Goal: Find specific page/section: Find specific page/section

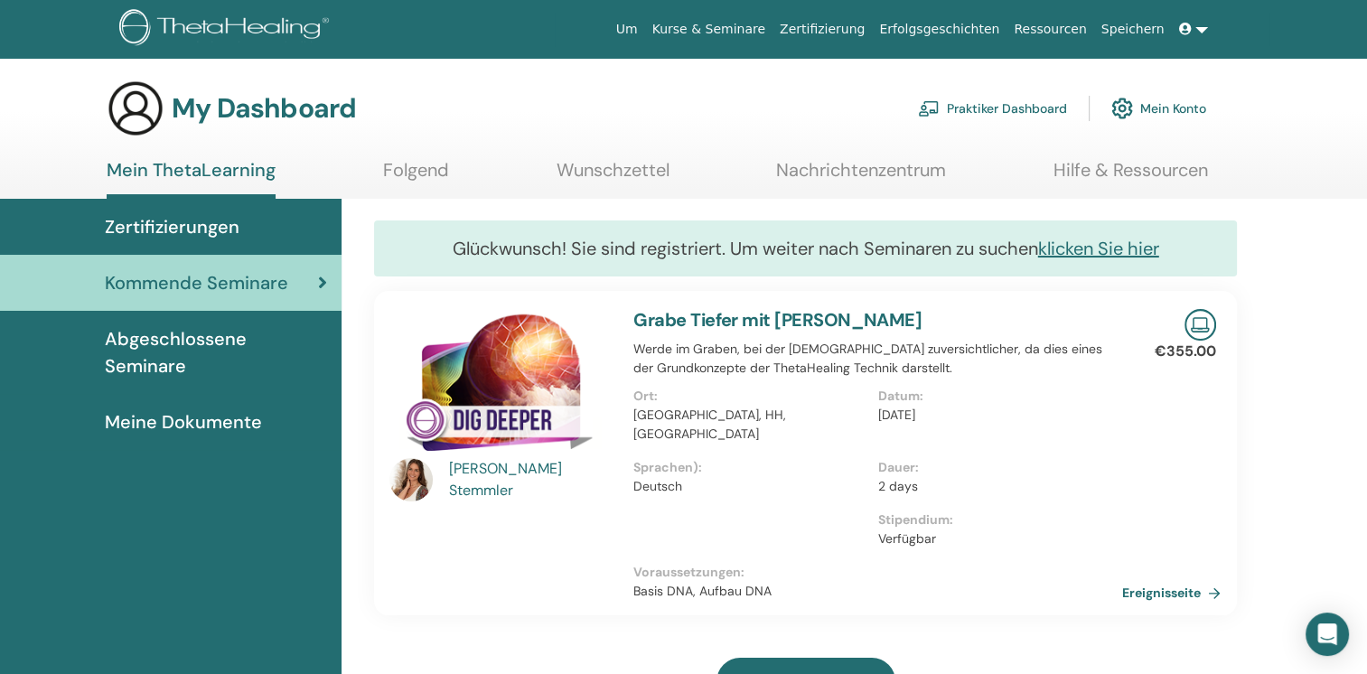
click at [212, 233] on span "Zertifizierungen" at bounding box center [172, 226] width 135 height 27
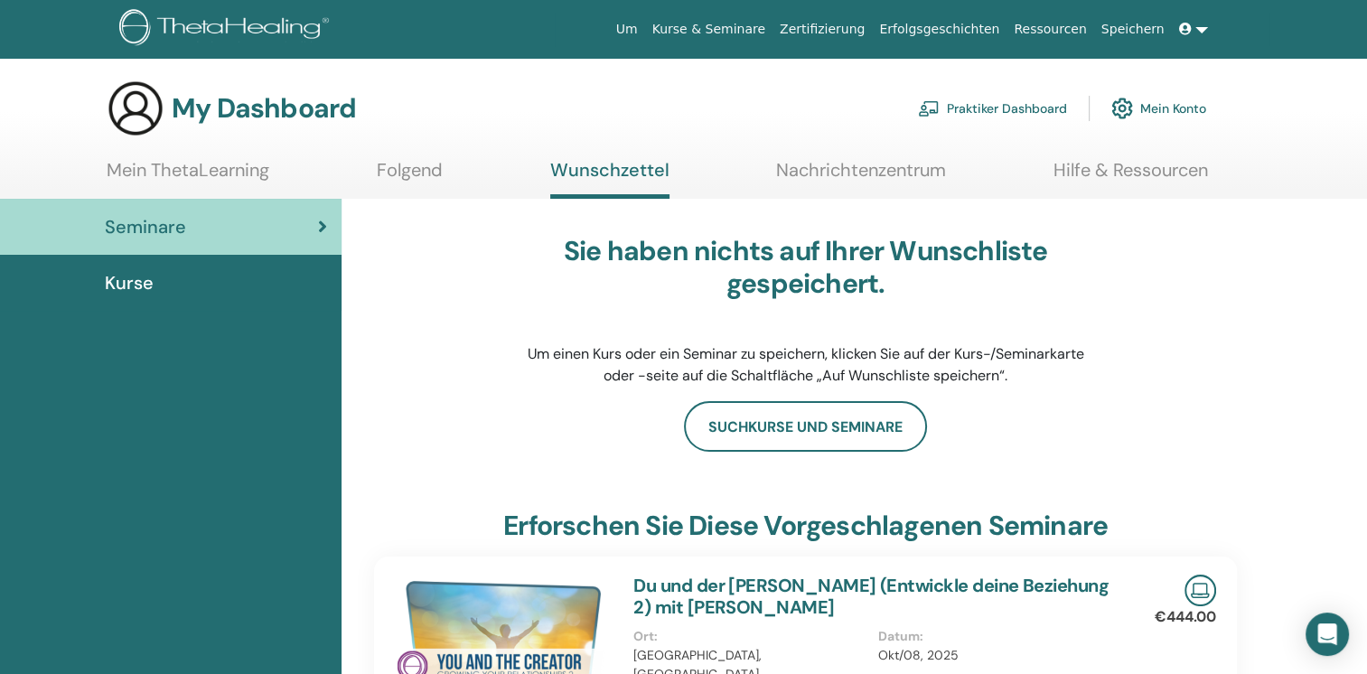
click at [874, 175] on link "Nachrichtenzentrum" at bounding box center [861, 176] width 170 height 35
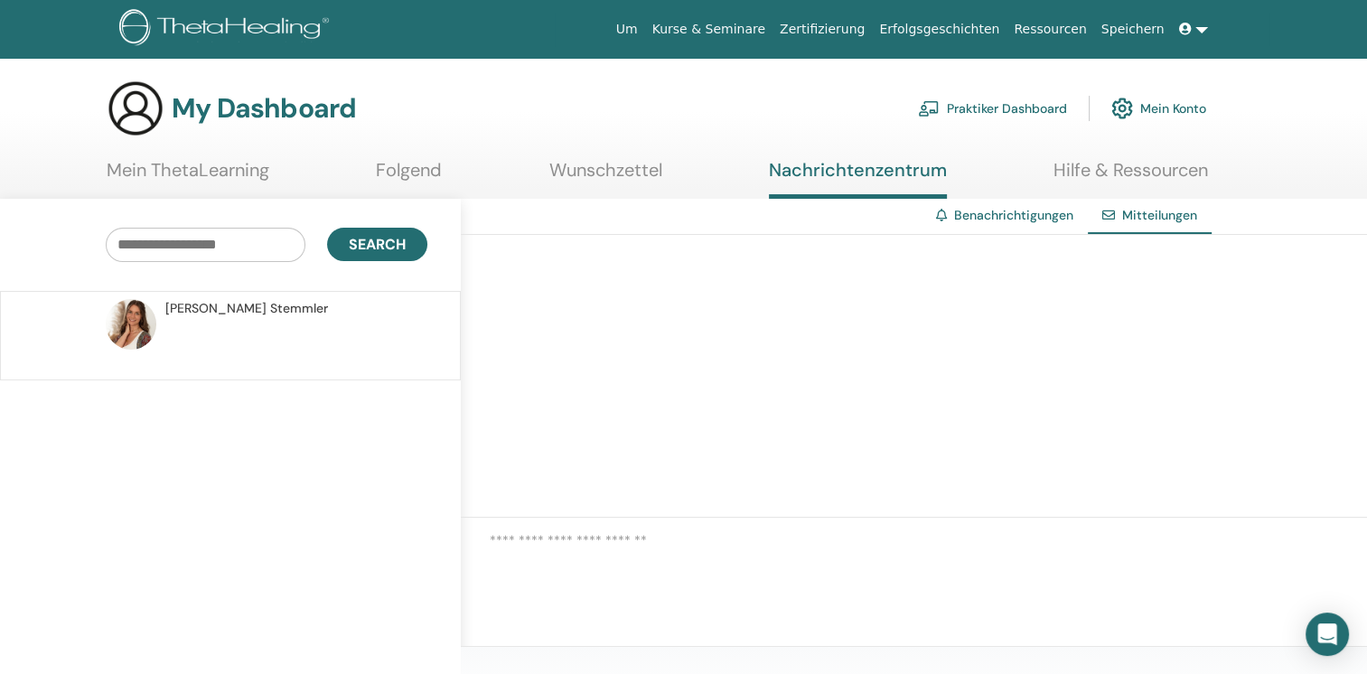
click at [867, 30] on link "Zertifizierung" at bounding box center [822, 29] width 99 height 33
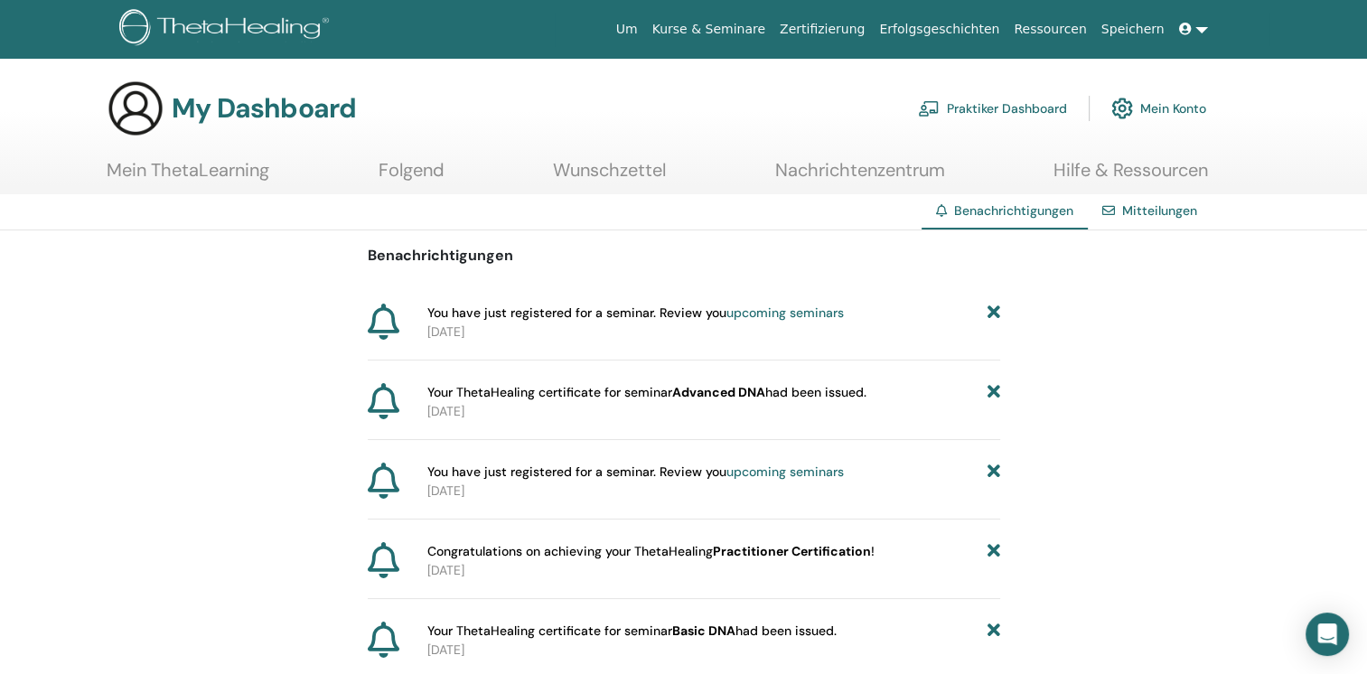
click at [722, 392] on b "Advanced DNA" at bounding box center [718, 392] width 93 height 16
click at [1139, 206] on link "Mitteilungen" at bounding box center [1159, 210] width 75 height 16
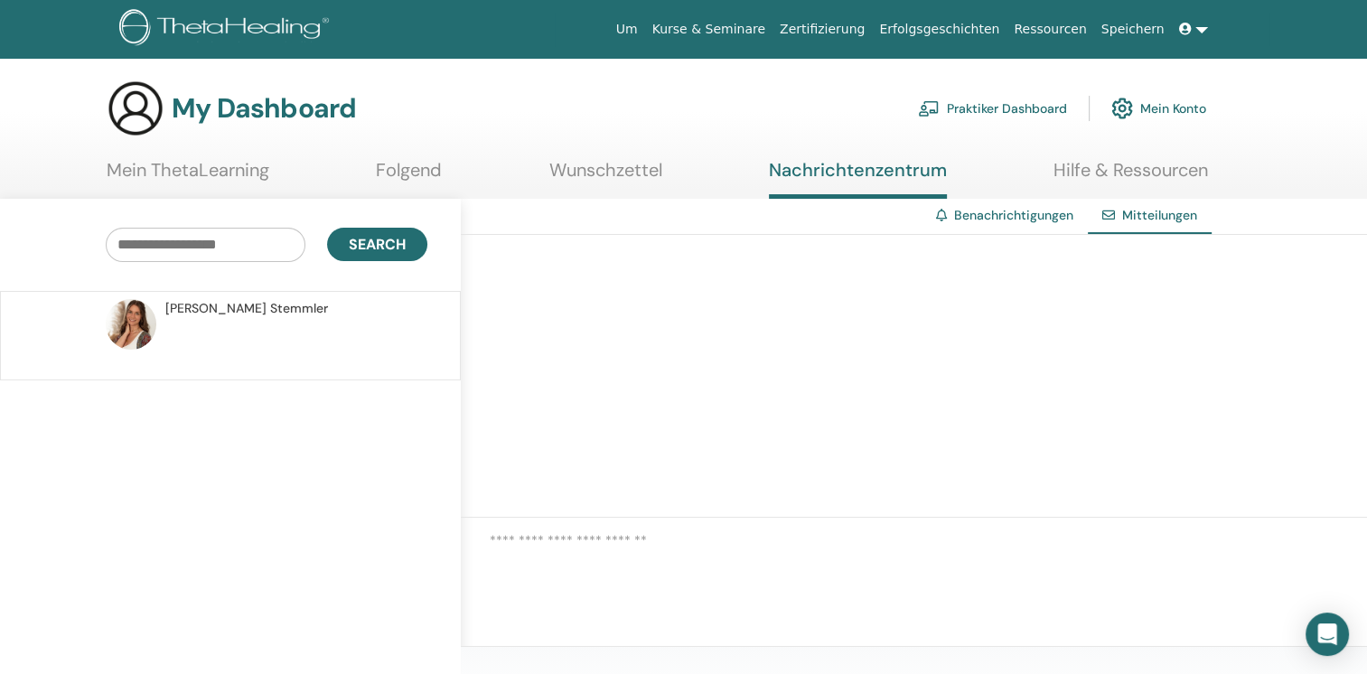
click at [207, 171] on link "Mein ThetaLearning" at bounding box center [188, 176] width 163 height 35
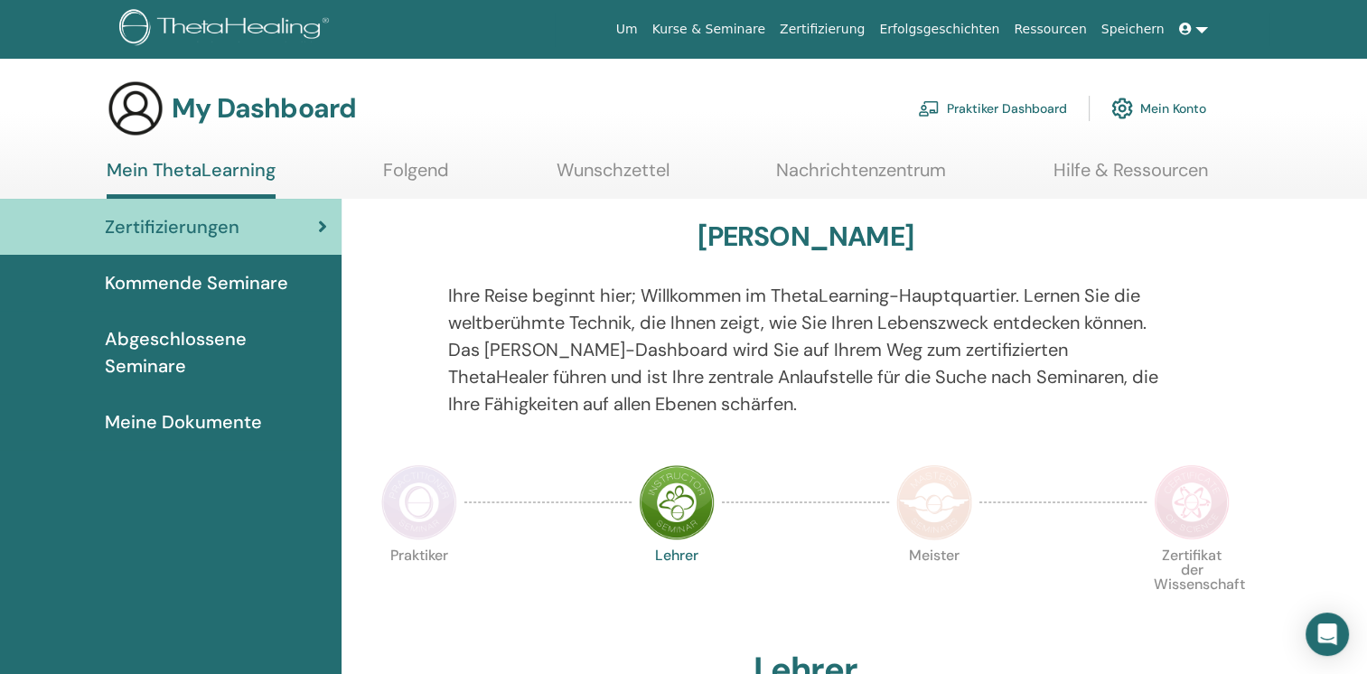
click at [168, 344] on span "Abgeschlossene Seminare" at bounding box center [216, 352] width 222 height 54
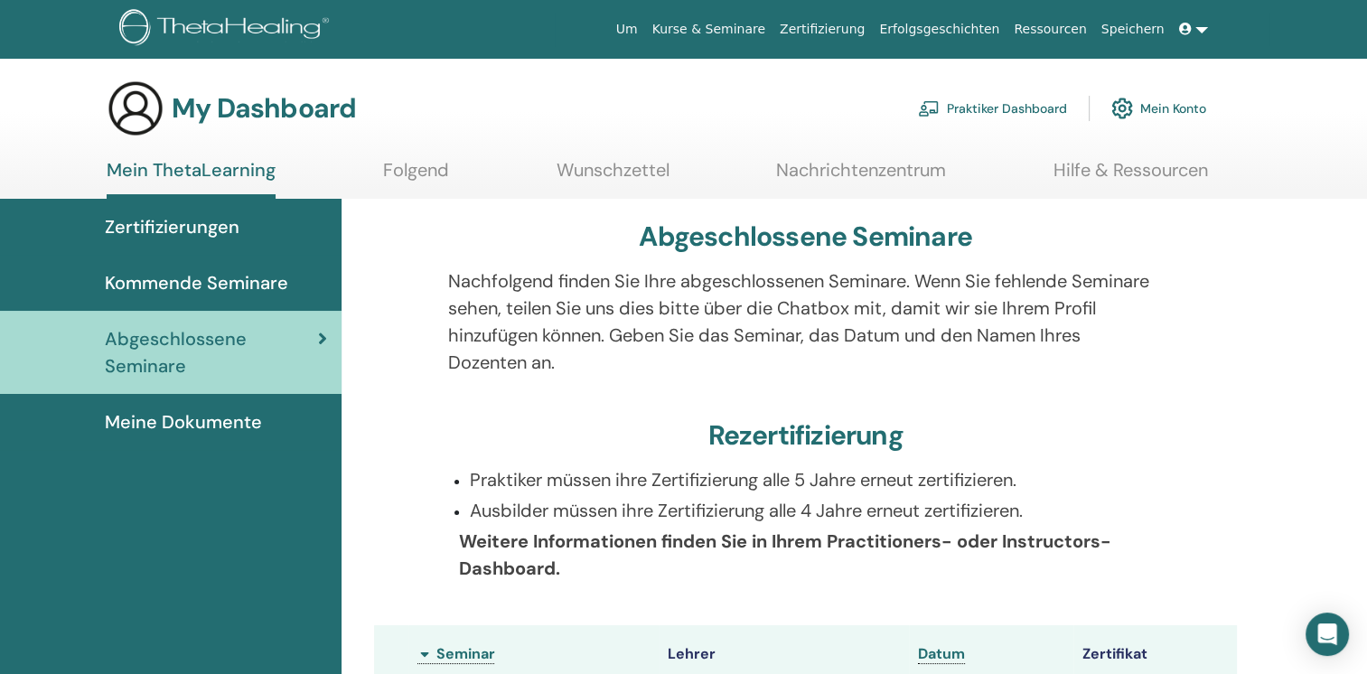
click at [173, 415] on span "Meine Dokumente" at bounding box center [183, 421] width 157 height 27
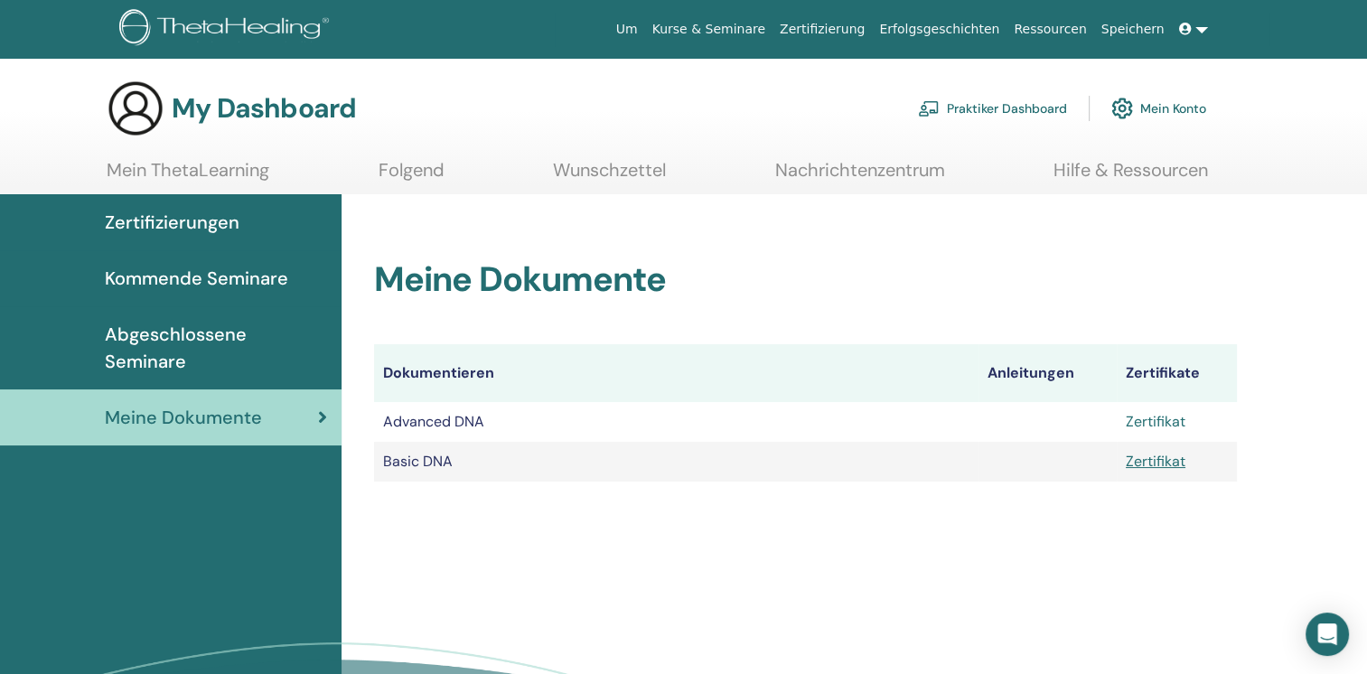
drag, startPoint x: 1154, startPoint y: 414, endPoint x: 1131, endPoint y: 417, distance: 22.9
click at [1131, 417] on link "Zertifikat" at bounding box center [1156, 421] width 60 height 19
